Goal: Task Accomplishment & Management: Manage account settings

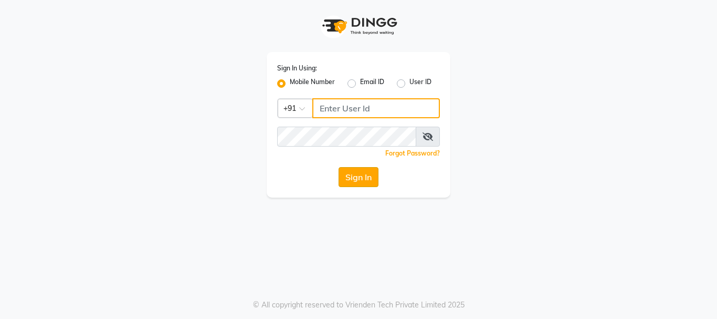
type input "8983048939"
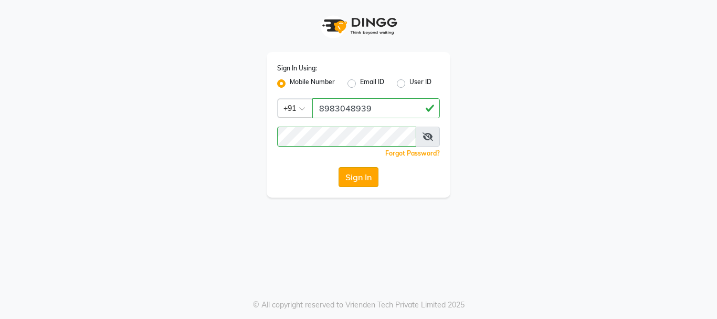
click at [366, 176] on button "Sign In" at bounding box center [359, 177] width 40 height 20
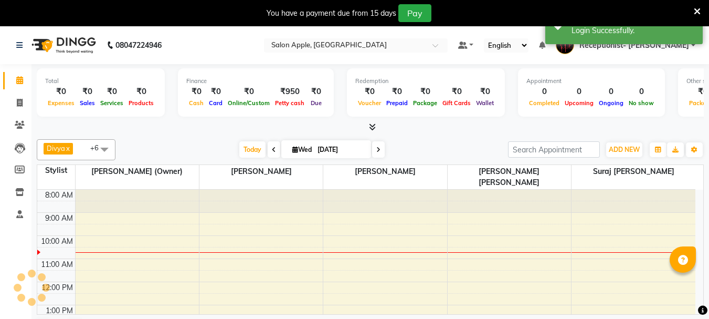
click at [698, 9] on icon at bounding box center [697, 11] width 7 height 9
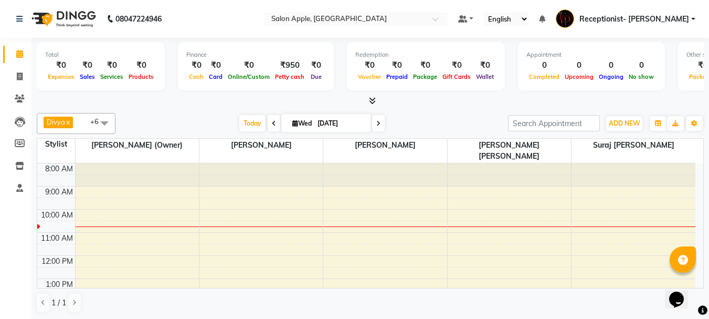
scroll to position [1, 0]
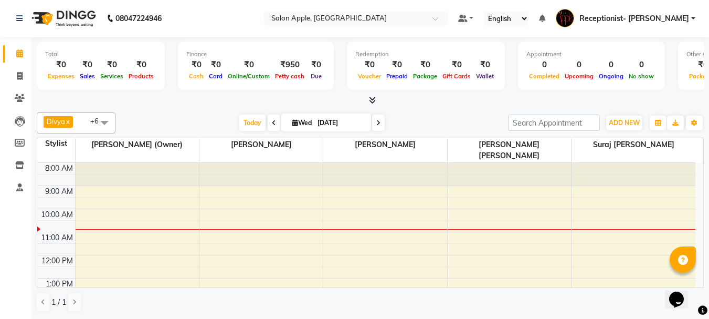
click at [372, 106] on div "Total ₹0 Expenses ₹0 Sales ₹0 Services ₹0 Products Finance ₹0 Cash ₹0 Card ₹0 O…" at bounding box center [370, 177] width 678 height 281
click at [374, 102] on icon at bounding box center [372, 100] width 7 height 8
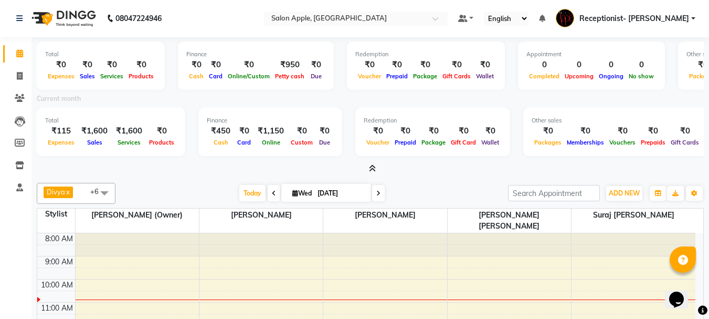
drag, startPoint x: 371, startPoint y: 169, endPoint x: 375, endPoint y: 158, distance: 11.1
click at [373, 166] on icon at bounding box center [372, 168] width 7 height 8
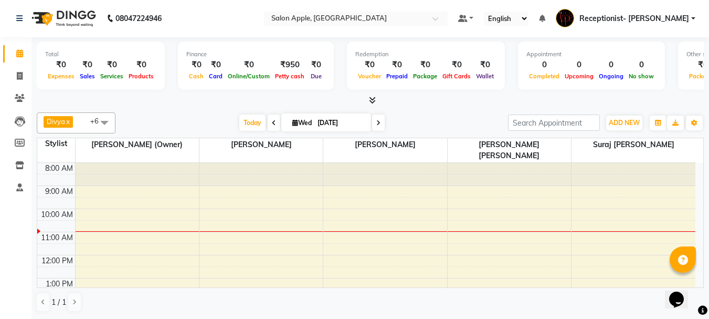
click at [376, 122] on icon at bounding box center [378, 123] width 4 height 6
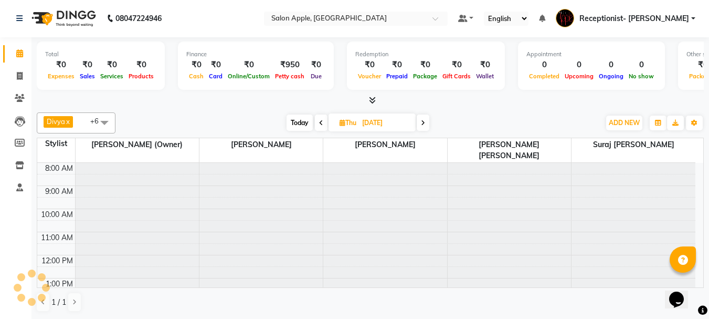
scroll to position [47, 0]
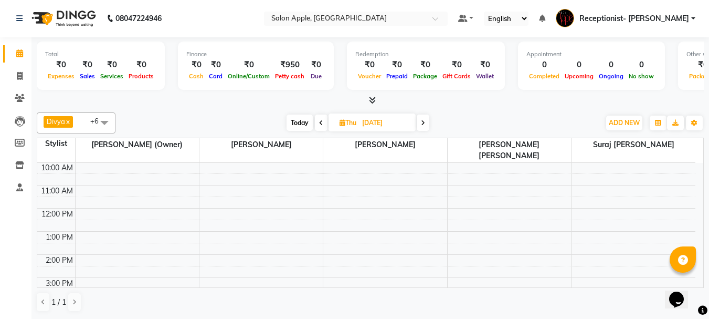
click at [420, 125] on span at bounding box center [423, 122] width 13 height 16
click at [422, 124] on icon at bounding box center [421, 123] width 4 height 6
type input "[DATE]"
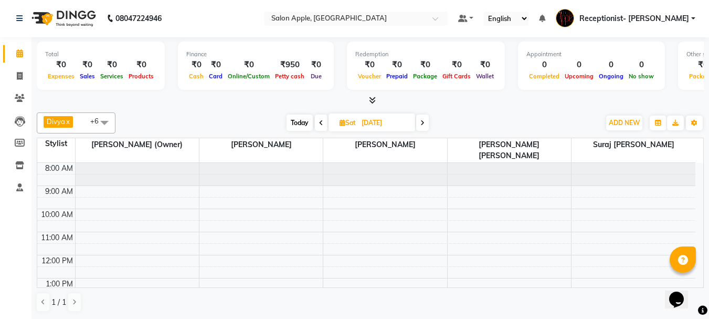
click at [339, 214] on div "8:00 AM 9:00 AM 10:00 AM 11:00 AM 12:00 PM 1:00 PM 2:00 PM 3:00 PM 4:00 PM 5:00…" at bounding box center [366, 313] width 658 height 300
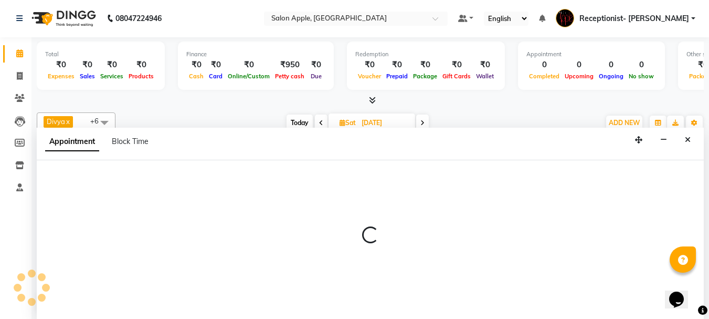
select select "50336"
select select "tentative"
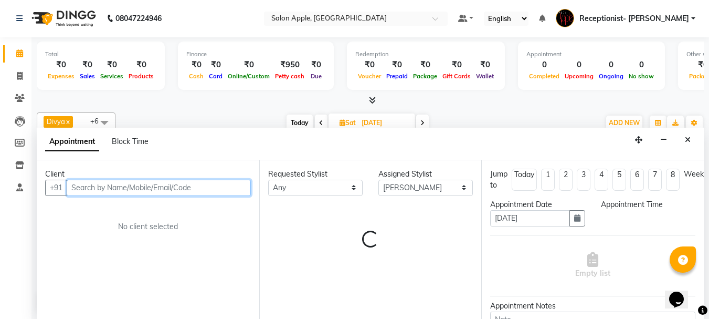
select select "630"
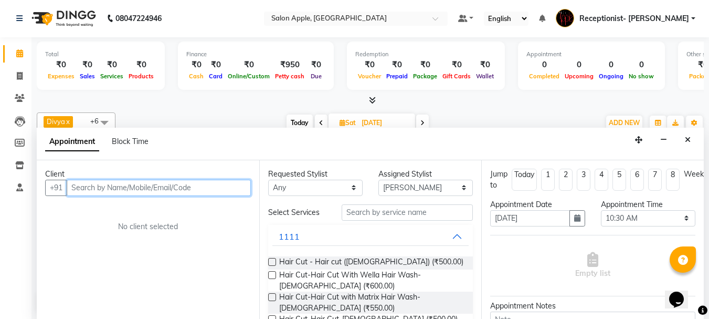
click at [129, 193] on input "text" at bounding box center [159, 188] width 184 height 16
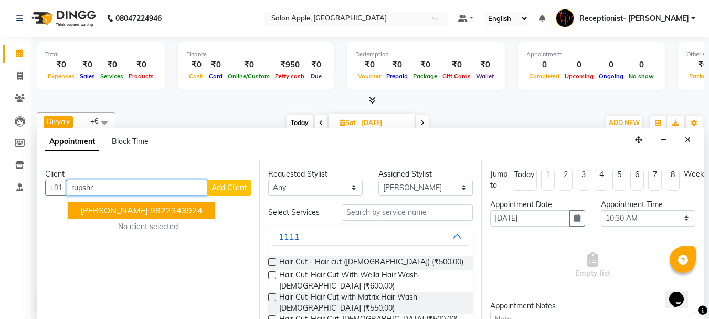
click at [150, 210] on ngb-highlight "9822343924" at bounding box center [176, 210] width 52 height 10
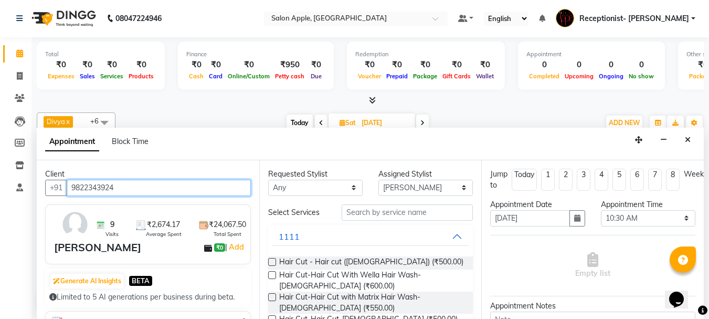
type input "9822343924"
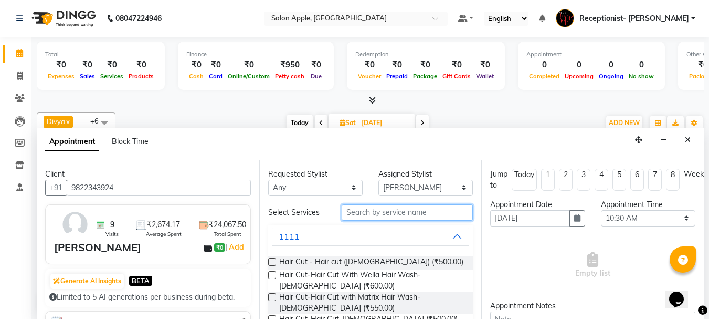
click at [385, 214] on input "text" at bounding box center [407, 212] width 131 height 16
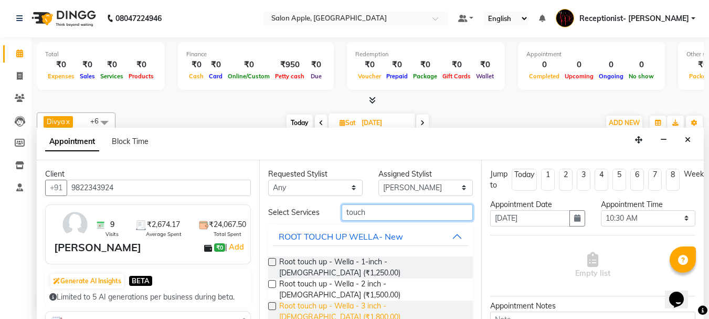
scroll to position [52, 0]
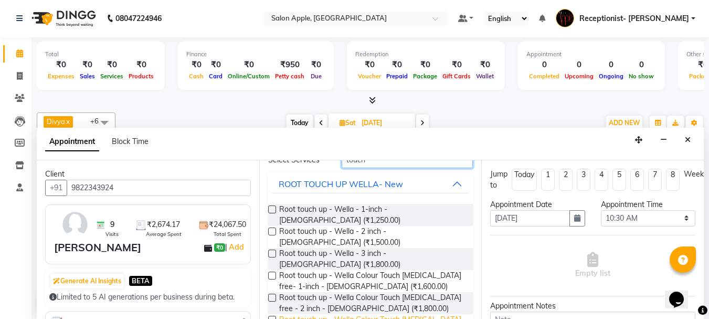
type input "touch"
click at [394, 314] on span "Root touch up - Wella Colour Touch [MEDICAL_DATA] free - 3 inch - [DEMOGRAPHIC_…" at bounding box center [372, 325] width 186 height 22
checkbox input "false"
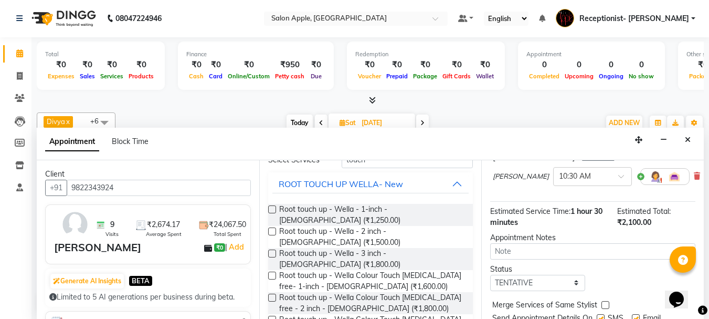
scroll to position [149, 0]
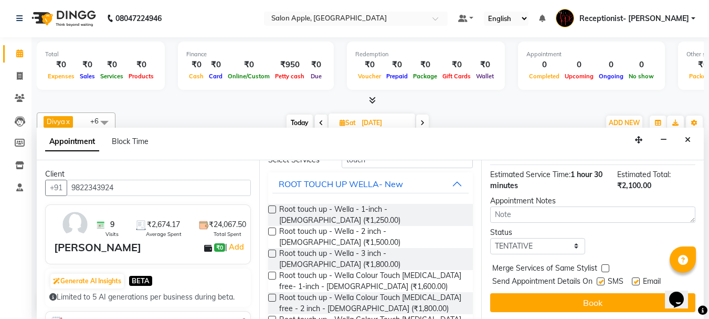
click at [581, 298] on button "Book" at bounding box center [592, 302] width 205 height 19
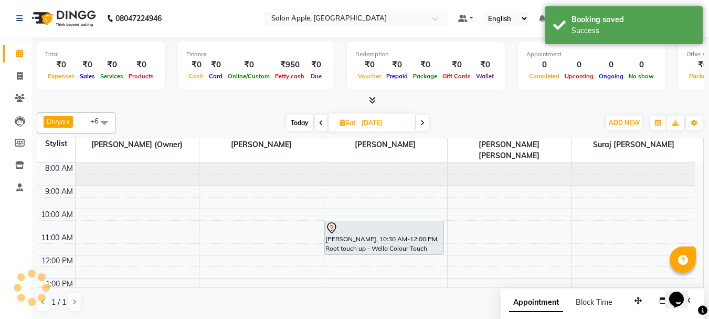
scroll to position [0, 0]
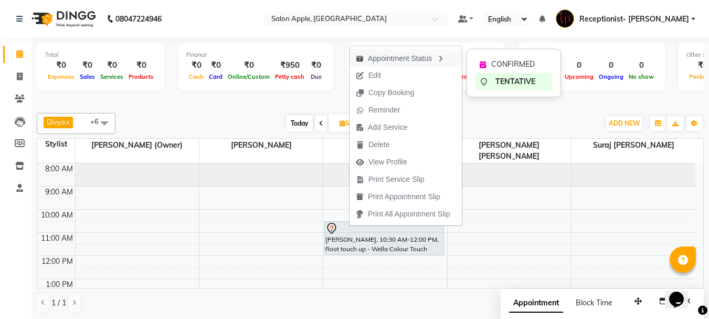
click at [445, 55] on icon "button" at bounding box center [440, 58] width 8 height 7
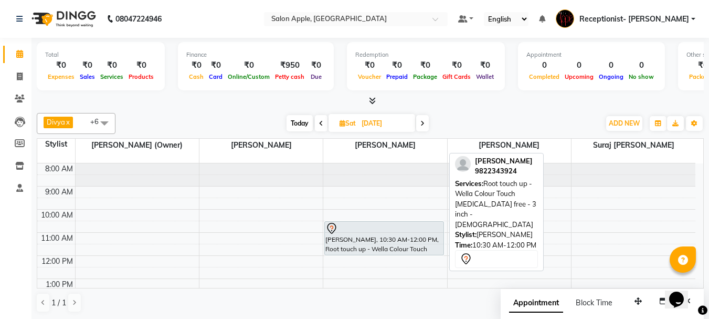
click at [419, 222] on div at bounding box center [384, 228] width 118 height 13
select select "7"
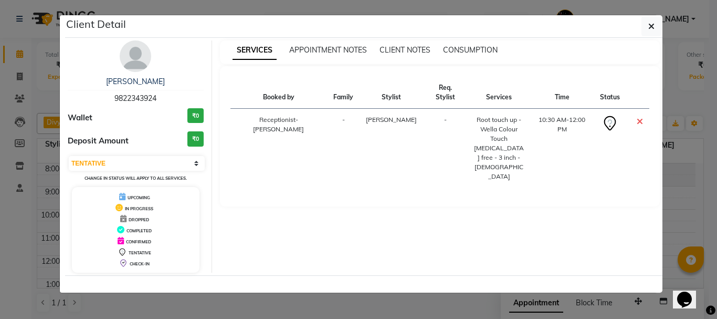
click at [646, 22] on button "button" at bounding box center [651, 26] width 20 height 20
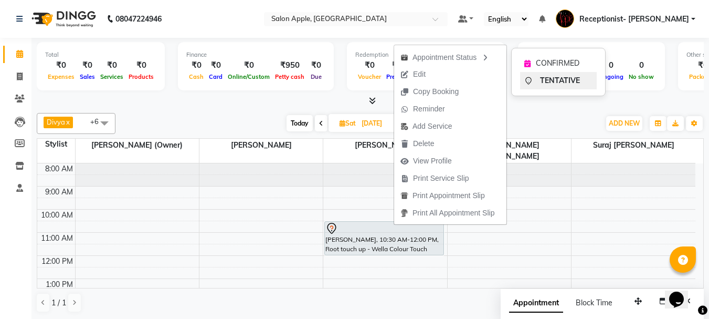
click at [571, 79] on span "TENTATIVE" at bounding box center [560, 80] width 40 height 11
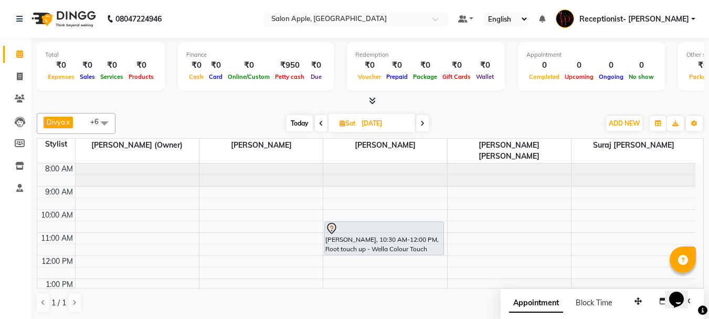
click at [304, 121] on span "Today" at bounding box center [300, 123] width 26 height 16
type input "[DATE]"
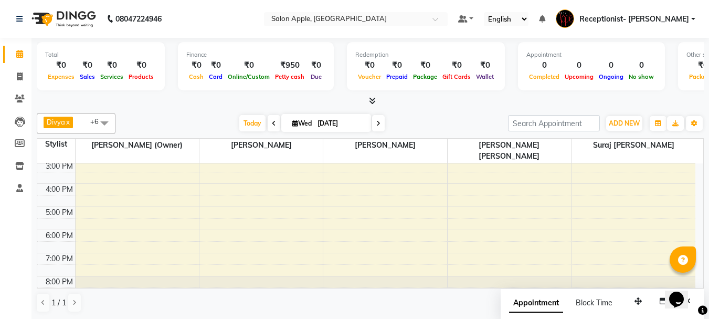
scroll to position [1, 0]
click at [15, 100] on icon at bounding box center [20, 98] width 10 height 8
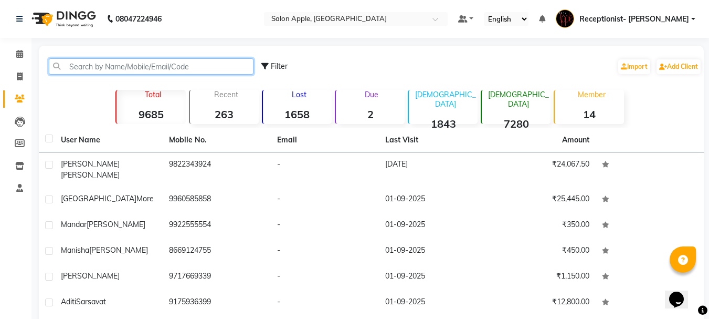
drag, startPoint x: 114, startPoint y: 66, endPoint x: 110, endPoint y: 70, distance: 6.3
click at [114, 68] on input "text" at bounding box center [151, 66] width 205 height 16
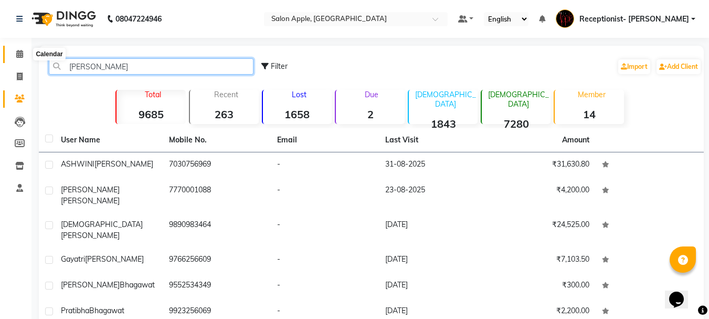
type input "[PERSON_NAME]"
click at [17, 52] on icon at bounding box center [19, 54] width 7 height 8
click at [20, 49] on span at bounding box center [19, 54] width 18 height 12
click at [20, 47] on link "Calendar" at bounding box center [15, 54] width 25 height 17
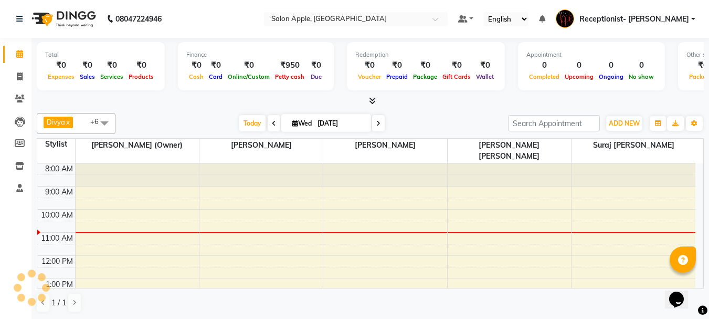
click at [20, 47] on link "Calendar" at bounding box center [15, 54] width 25 height 17
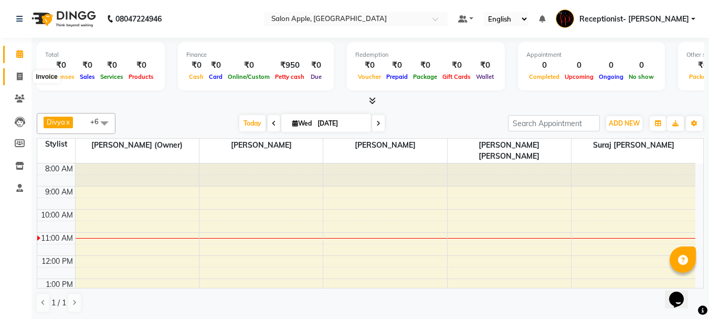
click at [16, 81] on span at bounding box center [19, 77] width 18 height 12
select select "645"
select select "service"
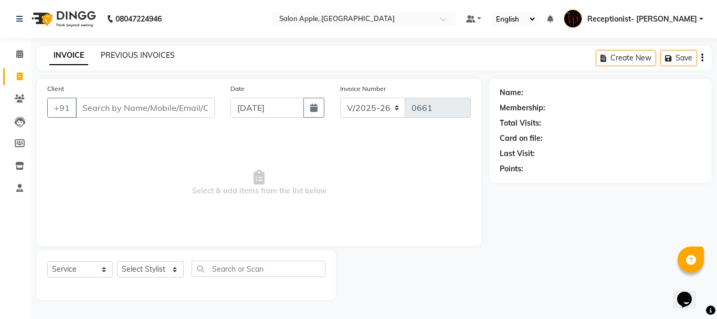
click at [136, 57] on link "PREVIOUS INVOICES" at bounding box center [138, 54] width 74 height 9
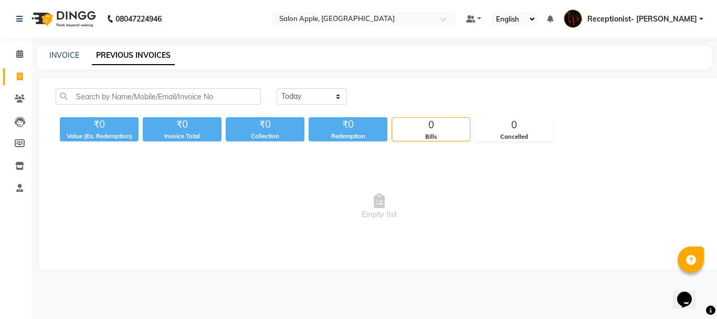
drag, startPoint x: 300, startPoint y: 87, endPoint x: 300, endPoint y: 99, distance: 11.5
click at [300, 91] on div "[DATE] [DATE] Custom Range ₹0 Value (Ex. Redemption) ₹0 Invoice Total ₹0 Collec…" at bounding box center [379, 174] width 681 height 192
click at [302, 102] on select "[DATE] [DATE] Custom Range" at bounding box center [312, 96] width 70 height 16
click at [277, 88] on select "[DATE] [DATE] Custom Range" at bounding box center [312, 96] width 70 height 16
click at [309, 99] on select "[DATE] [DATE] Custom Range" at bounding box center [312, 96] width 70 height 16
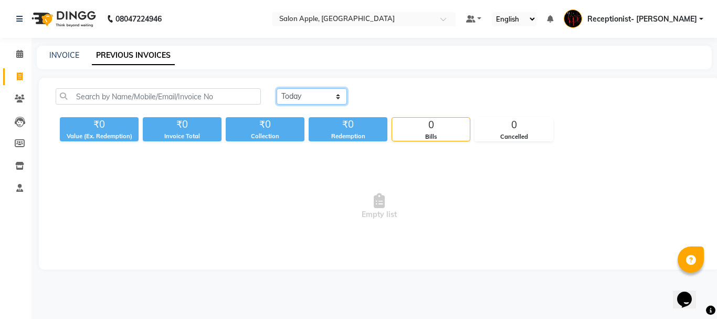
select select "range"
click at [277, 88] on select "[DATE] [DATE] Custom Range" at bounding box center [312, 96] width 70 height 16
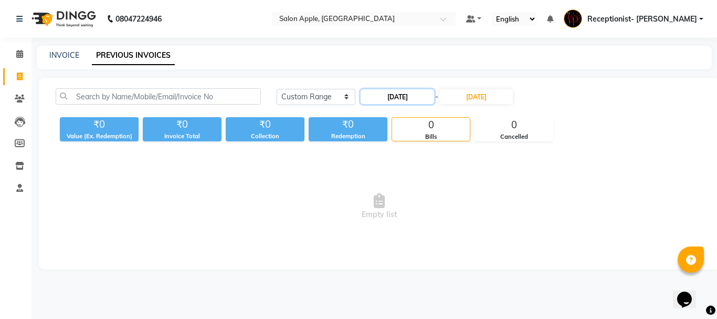
click at [423, 91] on input "[DATE]" at bounding box center [397, 96] width 73 height 15
select select "9"
select select "2025"
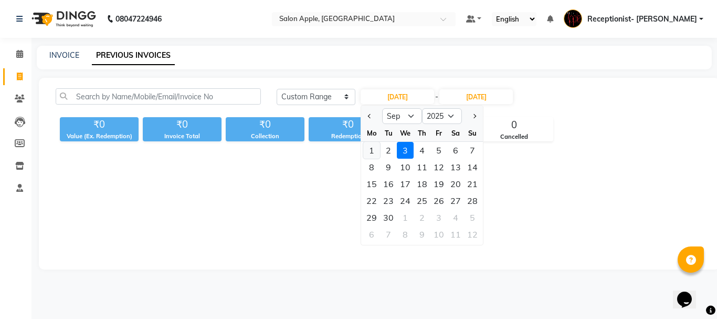
click at [373, 151] on div "1" at bounding box center [371, 150] width 17 height 17
type input "01-09-2025"
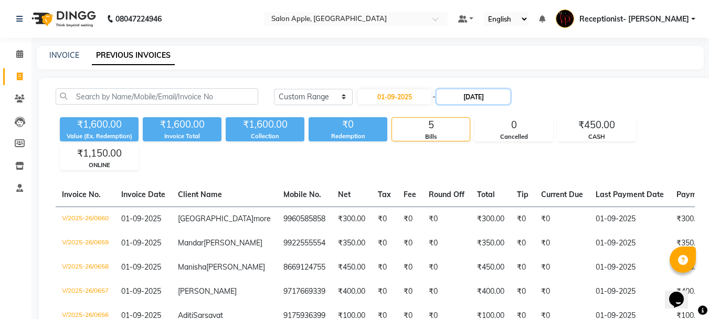
click at [475, 92] on input "[DATE]" at bounding box center [473, 96] width 73 height 15
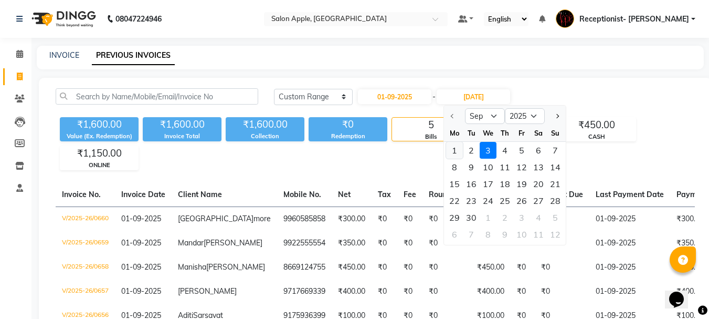
click at [451, 149] on div "1" at bounding box center [454, 150] width 17 height 17
type input "01-09-2025"
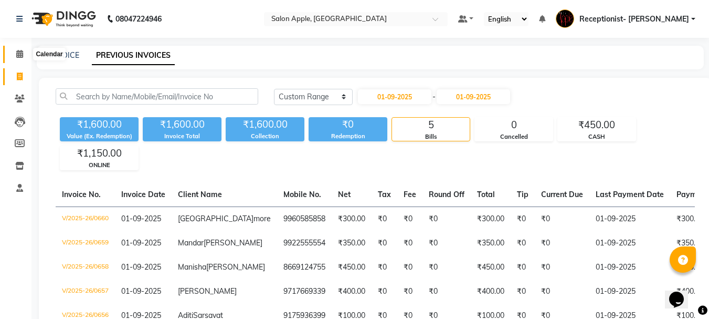
click at [19, 55] on icon at bounding box center [19, 54] width 7 height 8
click at [20, 55] on icon at bounding box center [19, 54] width 7 height 8
